Goal: Task Accomplishment & Management: Use online tool/utility

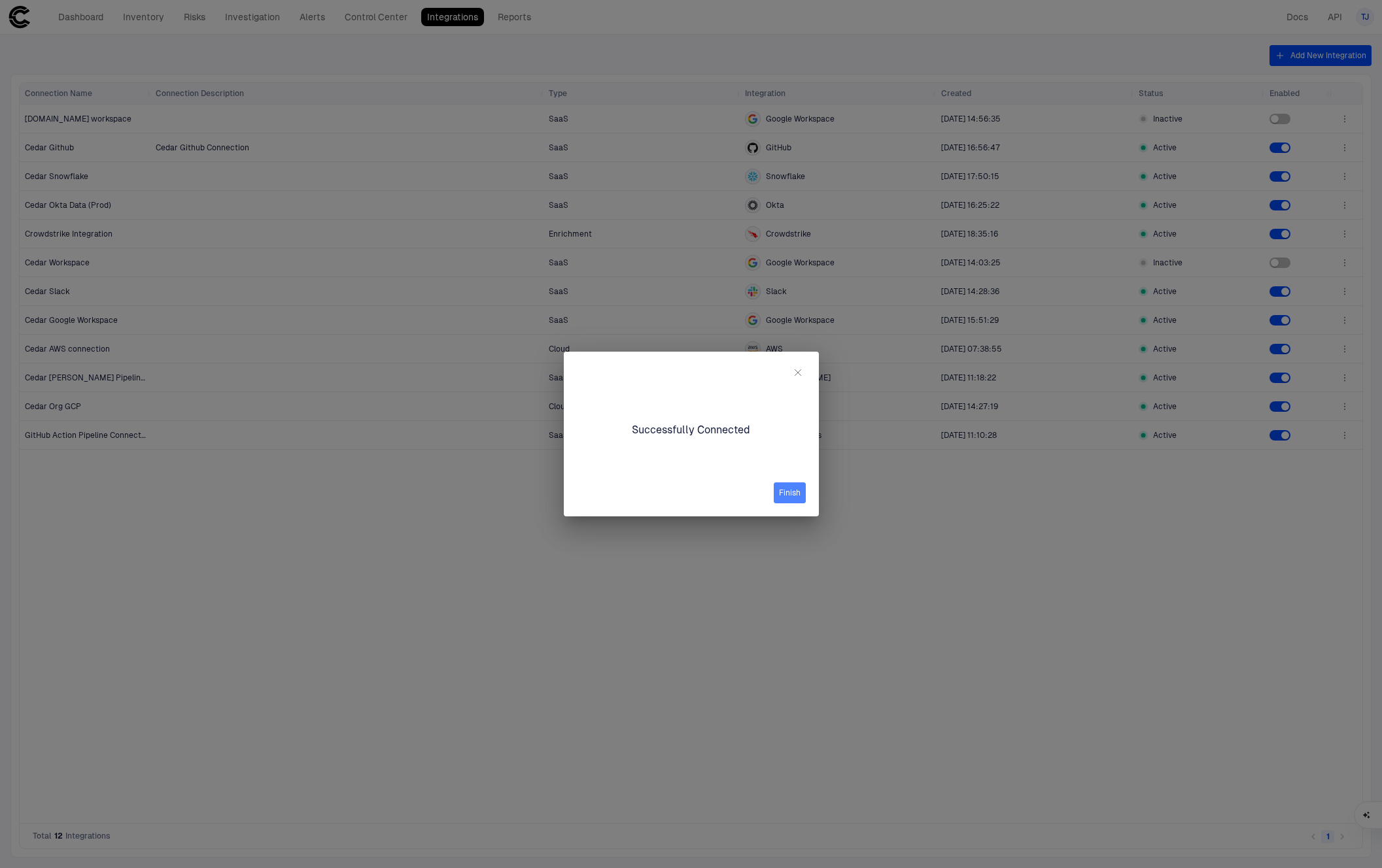
click at [785, 495] on button "Finish" at bounding box center [789, 493] width 32 height 21
